Goal: Check status

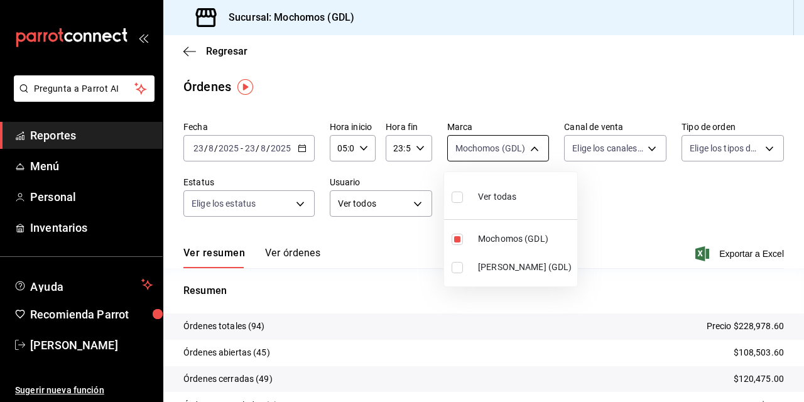
click at [529, 148] on body "Pregunta a Parrot AI Reportes Menú Personal Inventarios Ayuda Recomienda Parrot…" at bounding box center [402, 201] width 804 height 402
click at [502, 239] on span "Mochomos (GDL)" at bounding box center [525, 238] width 94 height 13
checkbox input "false"
click at [502, 239] on span "Mochomos (GDL)" at bounding box center [525, 238] width 94 height 13
type input "36c25d4a-7cb0-456c-a434-e981d54830bc"
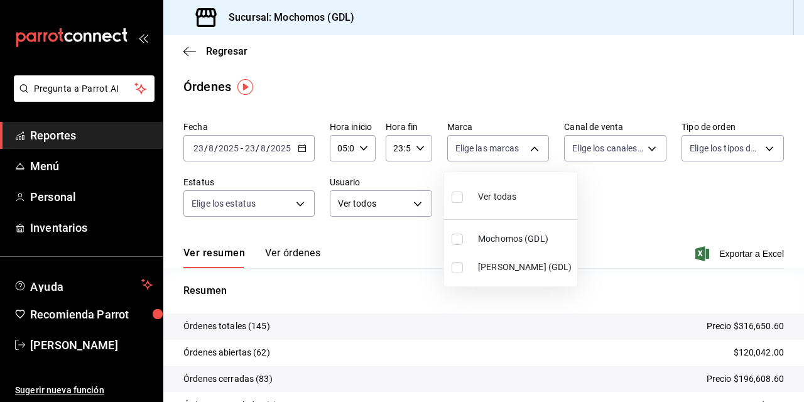
checkbox input "true"
click at [634, 276] on div at bounding box center [402, 201] width 804 height 402
